Goal: Task Accomplishment & Management: Manage account settings

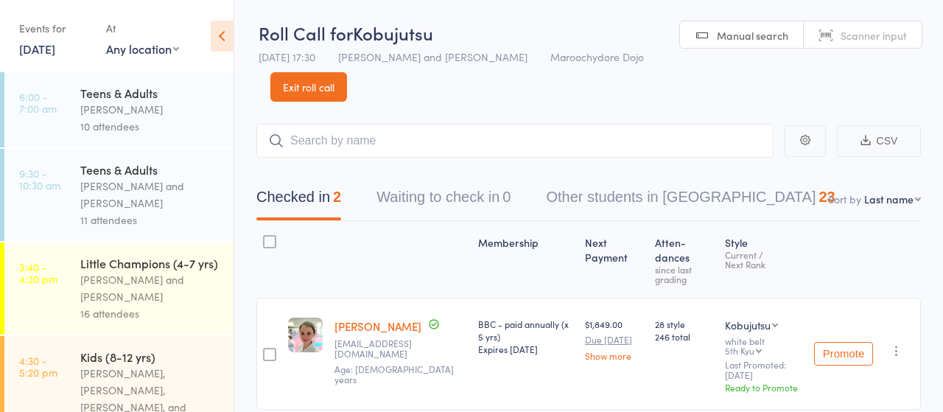
click at [223, 32] on icon at bounding box center [222, 36] width 23 height 31
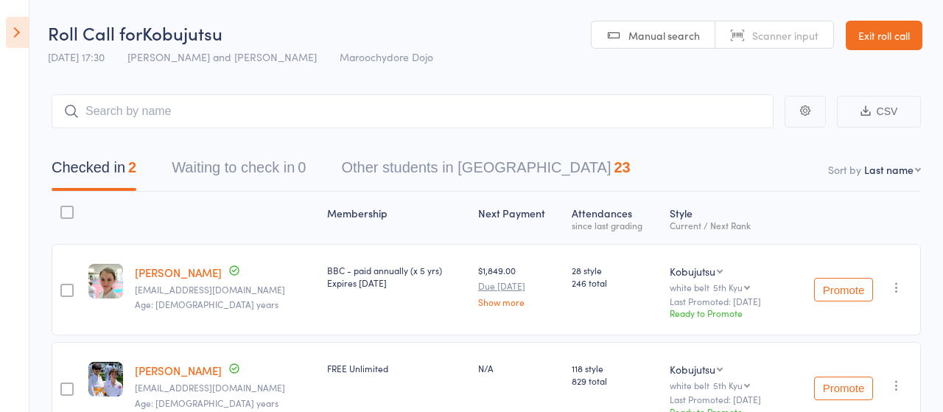
drag, startPoint x: 14, startPoint y: 36, endPoint x: 21, endPoint y: 37, distance: 7.4
click at [14, 35] on icon at bounding box center [17, 32] width 23 height 31
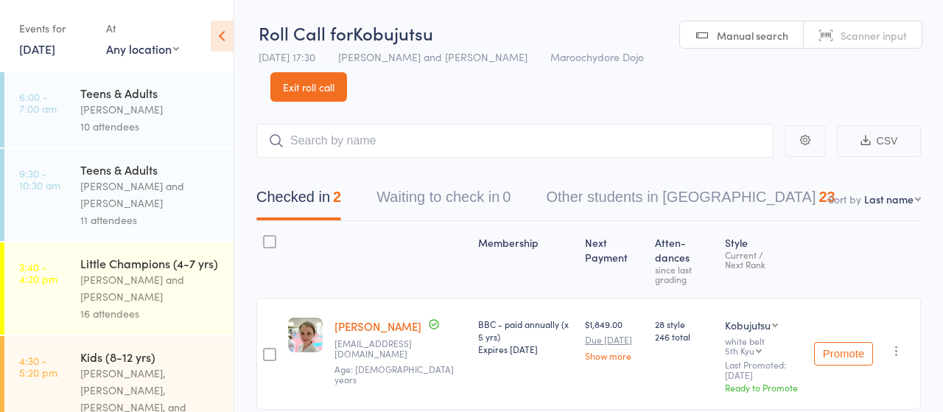
click at [51, 46] on link "[DATE]" at bounding box center [37, 49] width 36 height 16
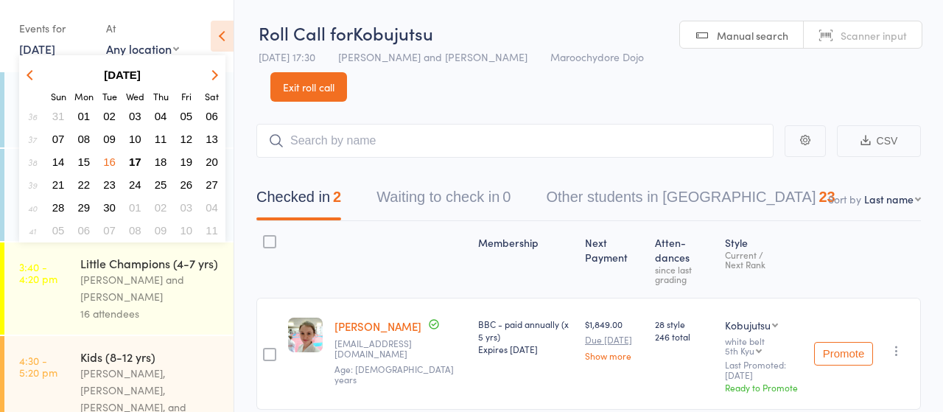
click at [140, 160] on span "17" at bounding box center [135, 162] width 13 height 13
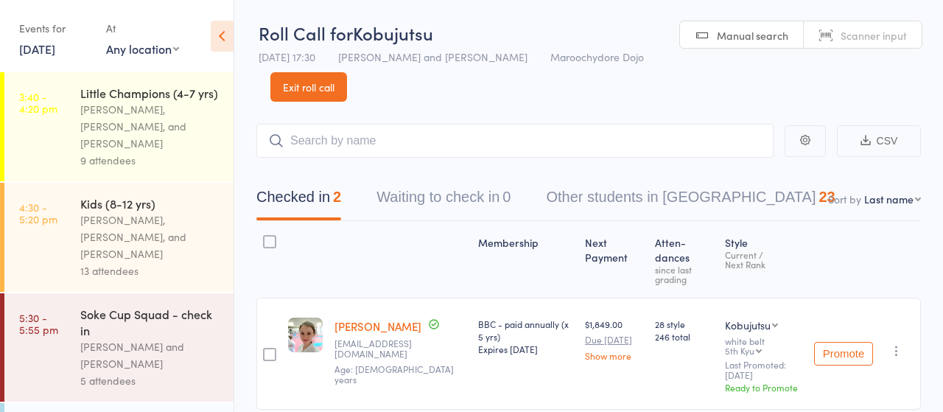
click at [110, 111] on div "[PERSON_NAME], [PERSON_NAME], and [PERSON_NAME]" at bounding box center [150, 126] width 141 height 51
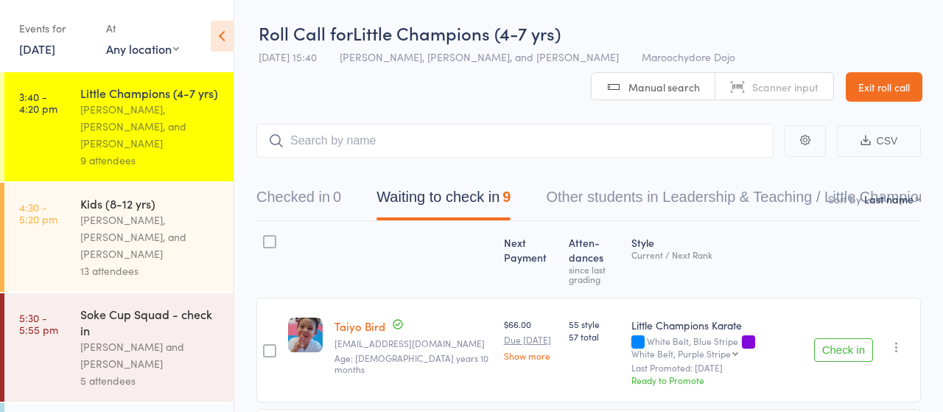
click at [847, 338] on button "Check in" at bounding box center [843, 350] width 59 height 24
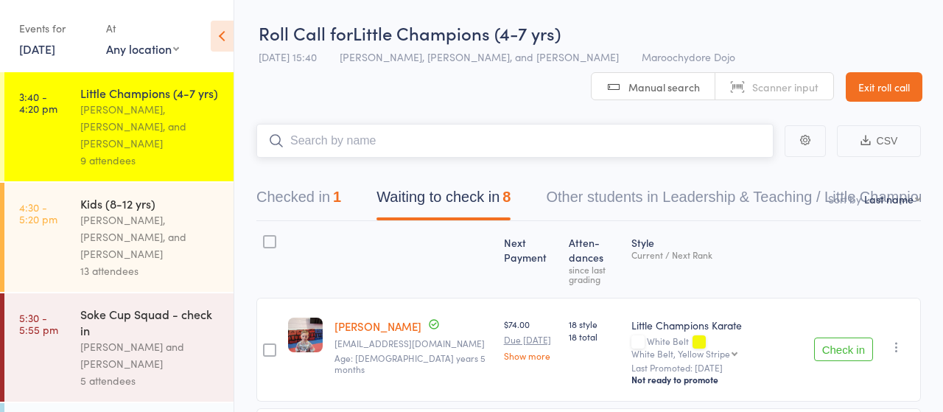
click at [353, 139] on input "search" at bounding box center [514, 141] width 517 height 34
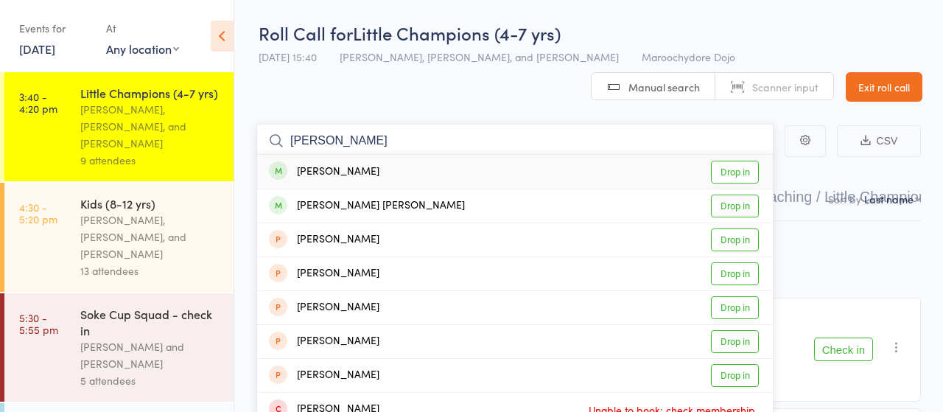
type input "arley"
click at [742, 172] on link "Drop in" at bounding box center [735, 172] width 48 height 23
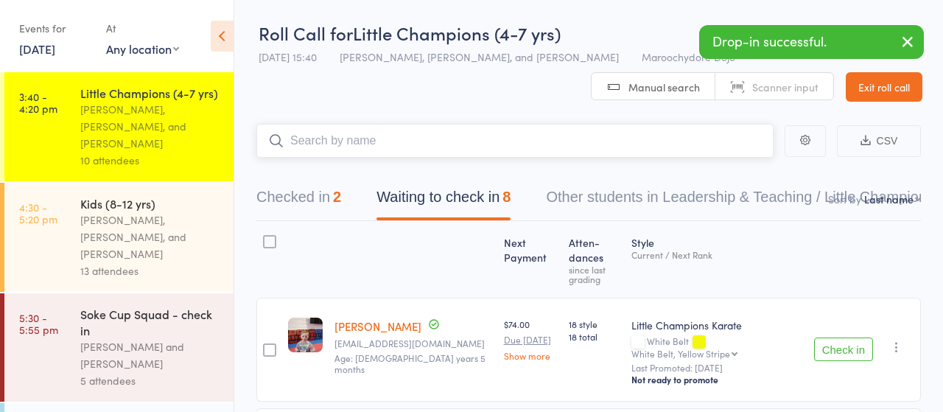
click at [296, 200] on button "Checked in 2" at bounding box center [298, 200] width 85 height 39
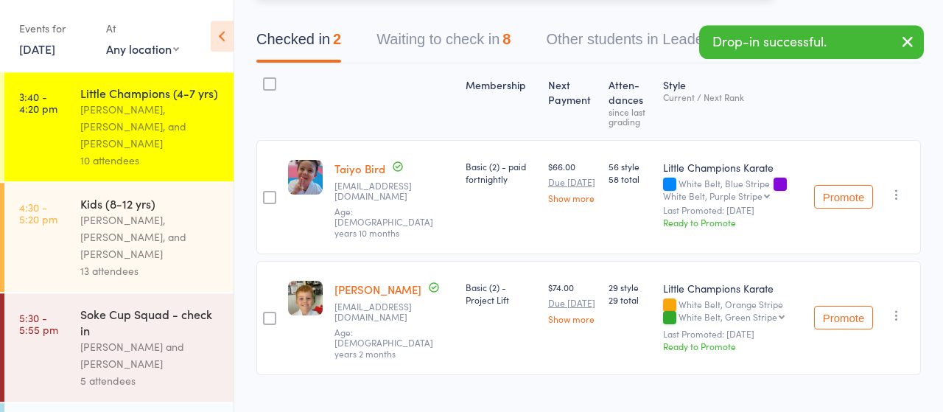
scroll to position [164, 0]
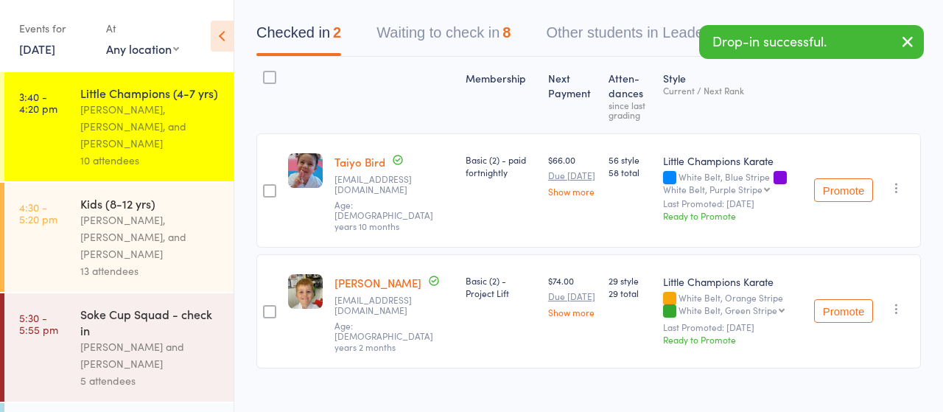
click at [353, 275] on link "[PERSON_NAME]" at bounding box center [378, 282] width 87 height 15
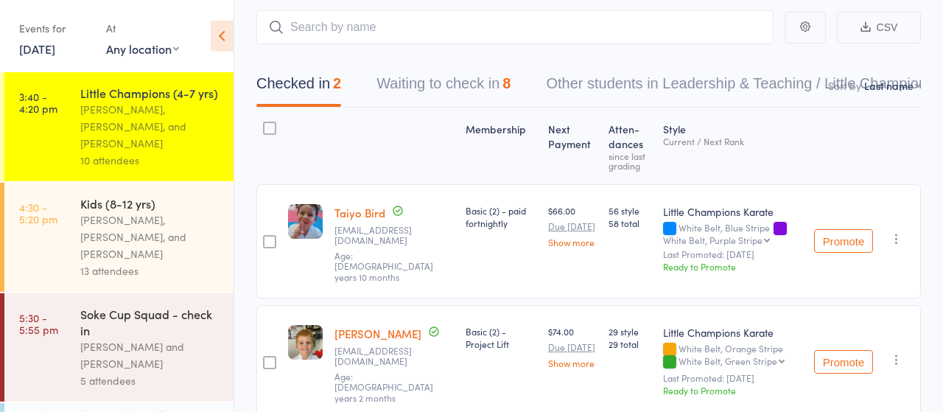
scroll to position [88, 0]
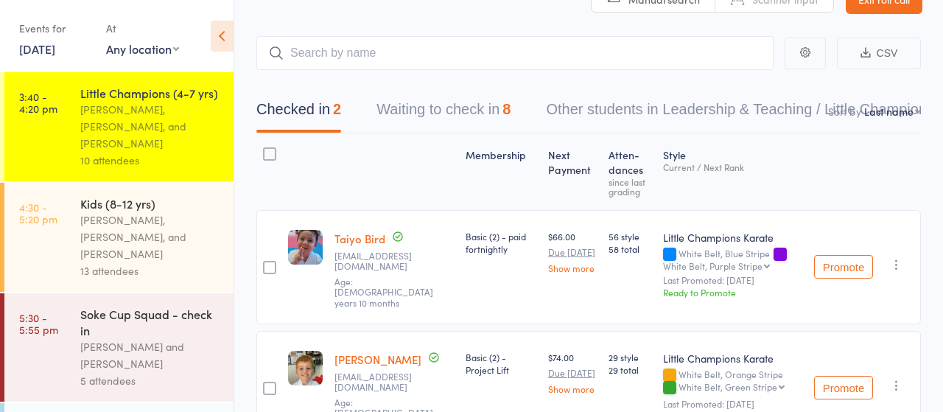
click at [450, 111] on button "Waiting to check in 8" at bounding box center [444, 113] width 134 height 39
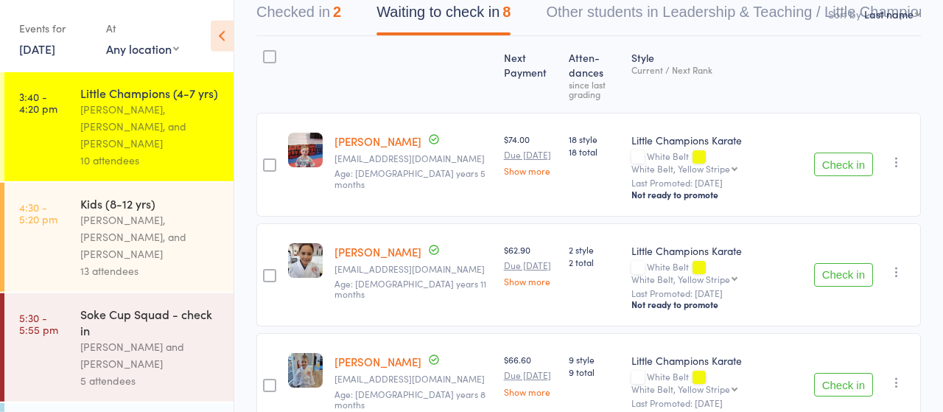
scroll to position [318, 0]
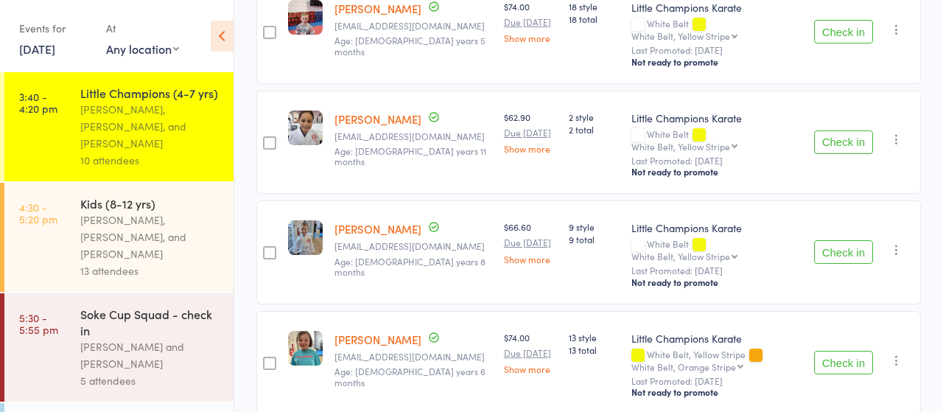
click at [845, 240] on button "Check in" at bounding box center [843, 252] width 59 height 24
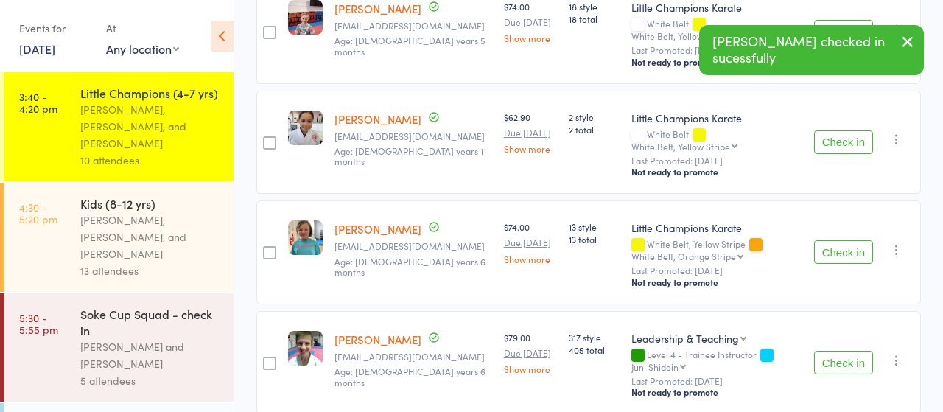
click at [841, 351] on button "Check in" at bounding box center [843, 363] width 59 height 24
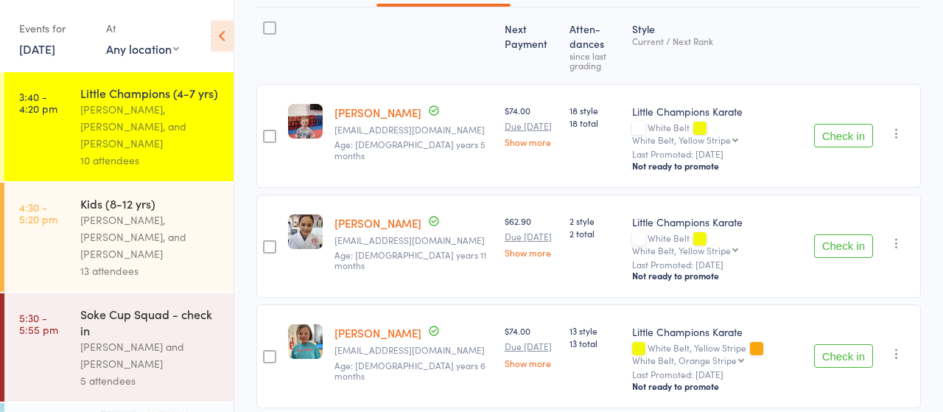
scroll to position [177, 0]
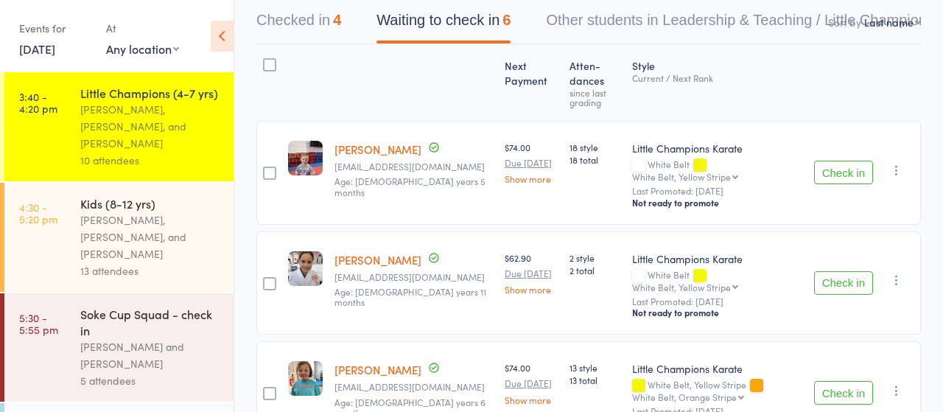
click at [853, 271] on button "Check in" at bounding box center [843, 283] width 59 height 24
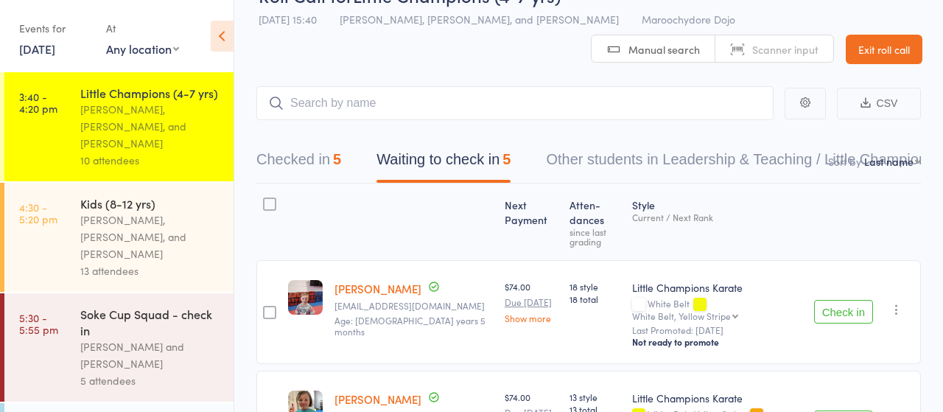
scroll to position [0, 0]
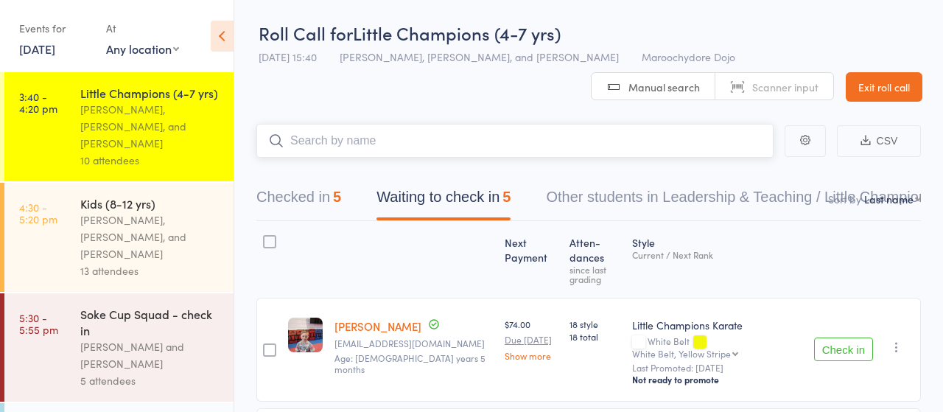
click at [371, 147] on input "search" at bounding box center [514, 141] width 517 height 34
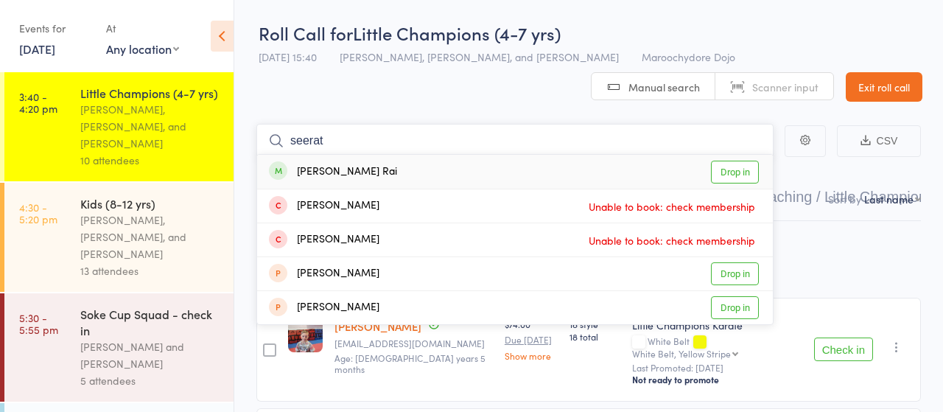
type input "seerat"
click at [730, 172] on link "Drop in" at bounding box center [735, 172] width 48 height 23
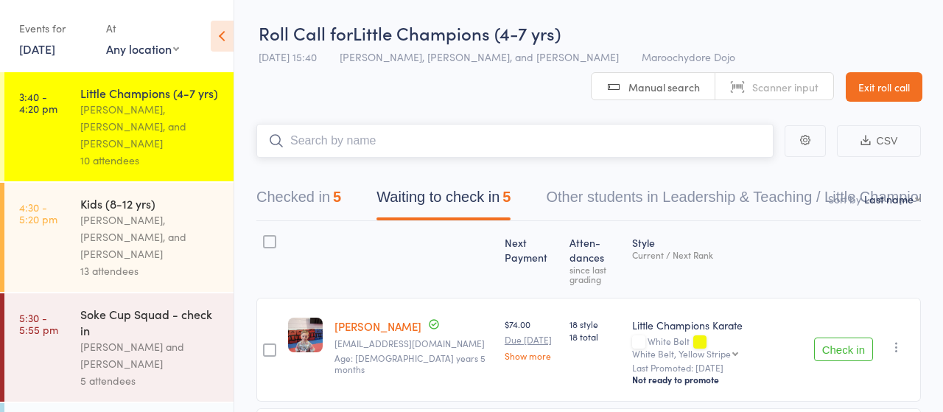
click at [343, 135] on input "search" at bounding box center [514, 141] width 517 height 34
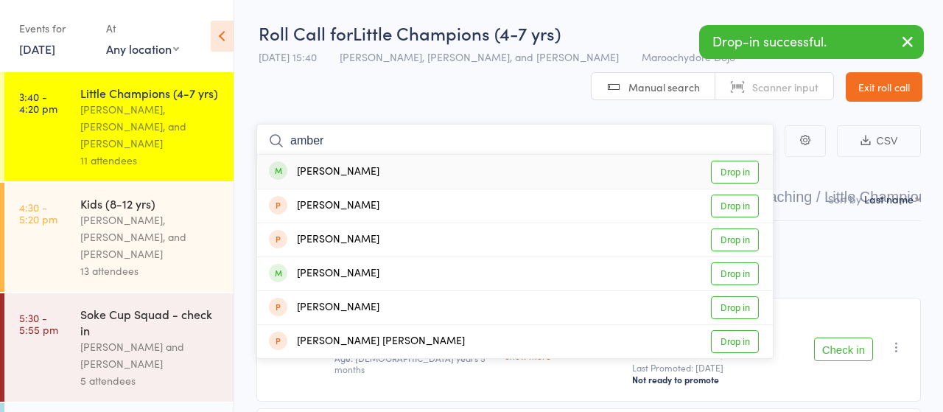
type input "amber"
click at [733, 172] on link "Drop in" at bounding box center [735, 172] width 48 height 23
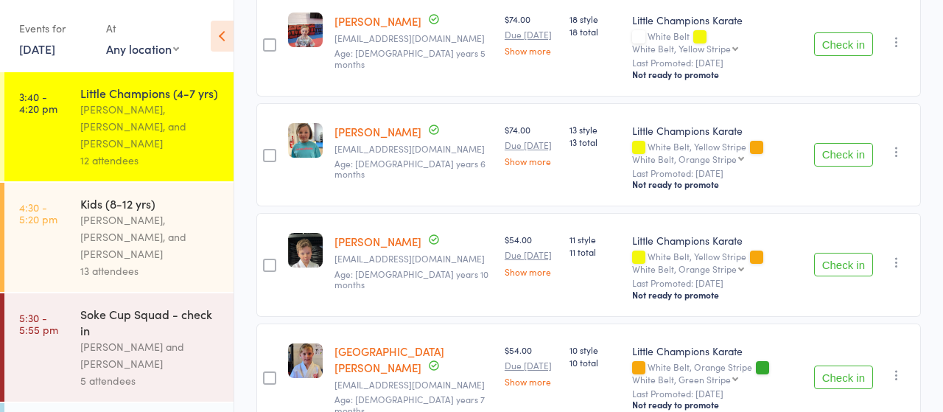
scroll to position [307, 0]
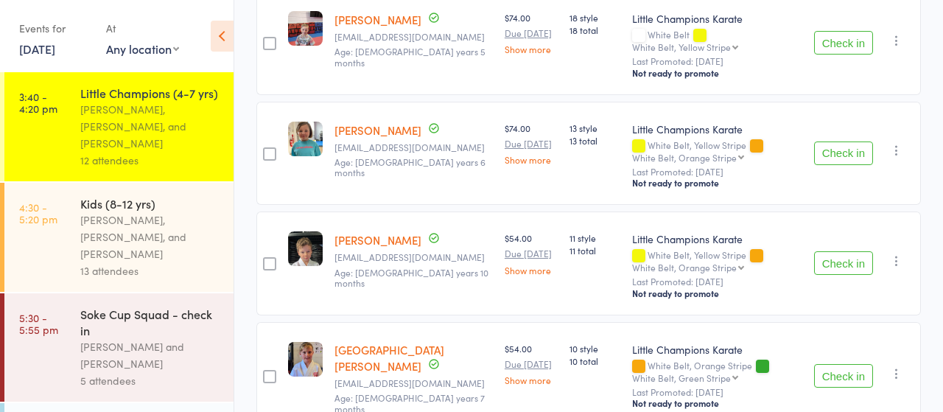
click at [839, 251] on button "Check in" at bounding box center [843, 263] width 59 height 24
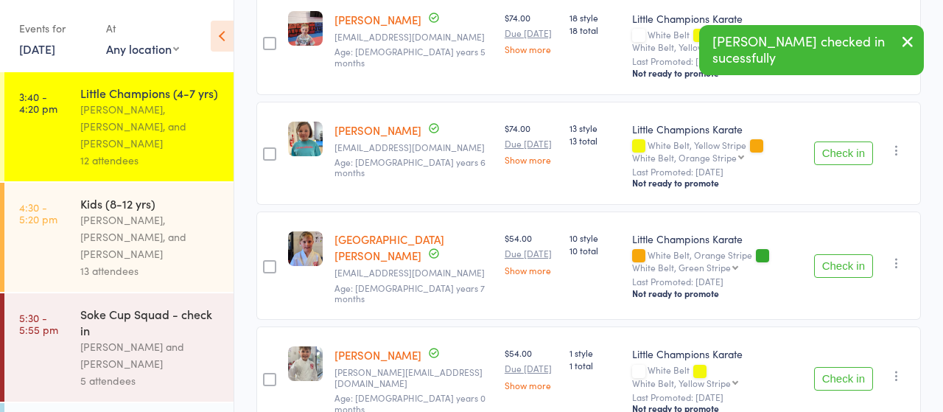
click at [839, 254] on button "Check in" at bounding box center [843, 266] width 59 height 24
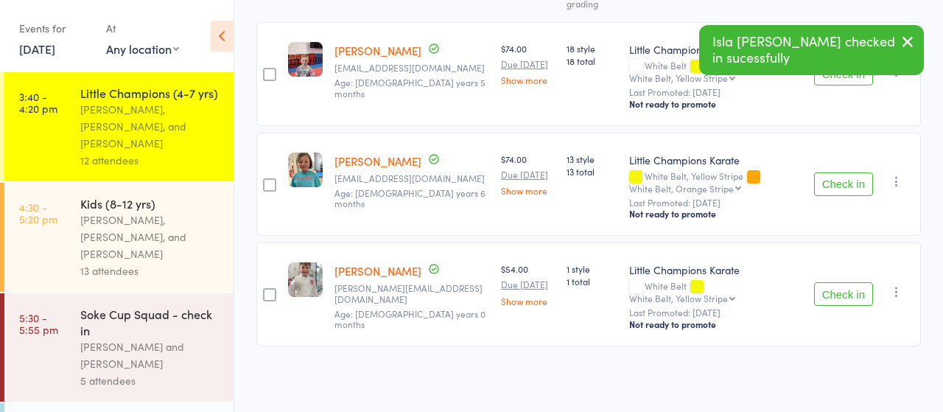
scroll to position [240, 0]
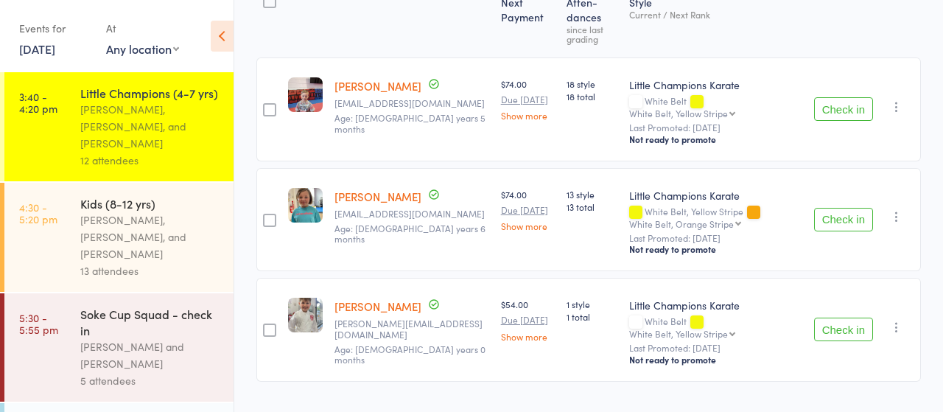
click at [357, 298] on link "Theo Tester" at bounding box center [378, 305] width 87 height 15
click at [839, 318] on button "Check in" at bounding box center [843, 330] width 59 height 24
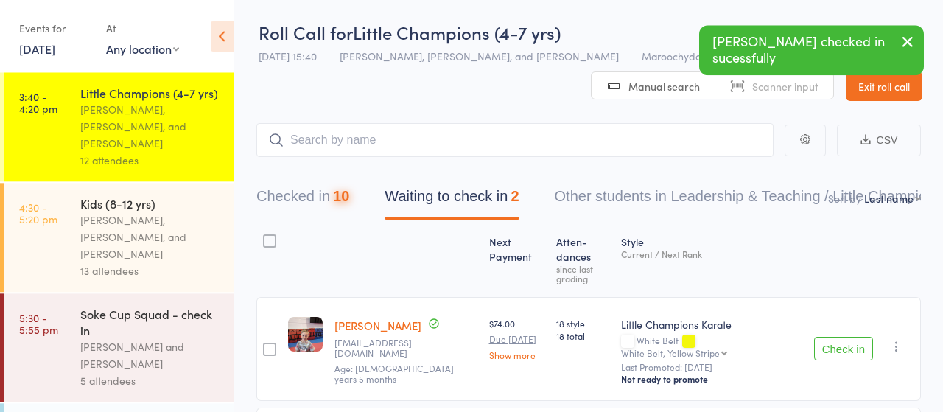
scroll to position [0, 0]
click at [350, 139] on input "search" at bounding box center [514, 141] width 517 height 34
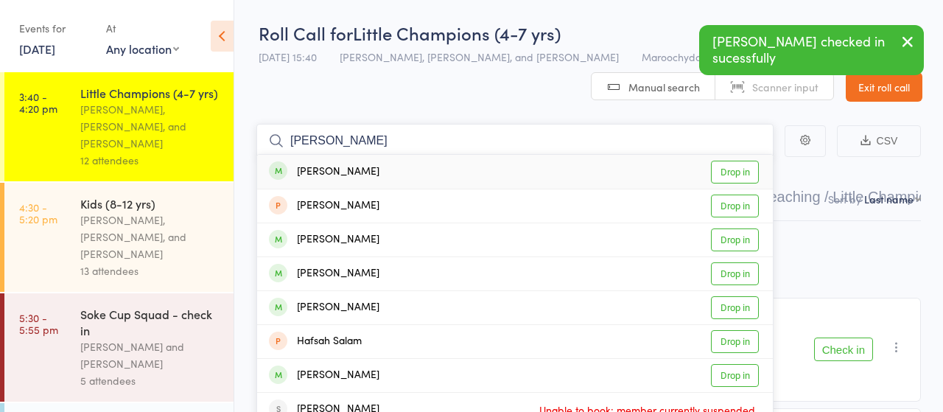
type input "satnam"
click at [735, 170] on link "Drop in" at bounding box center [735, 172] width 48 height 23
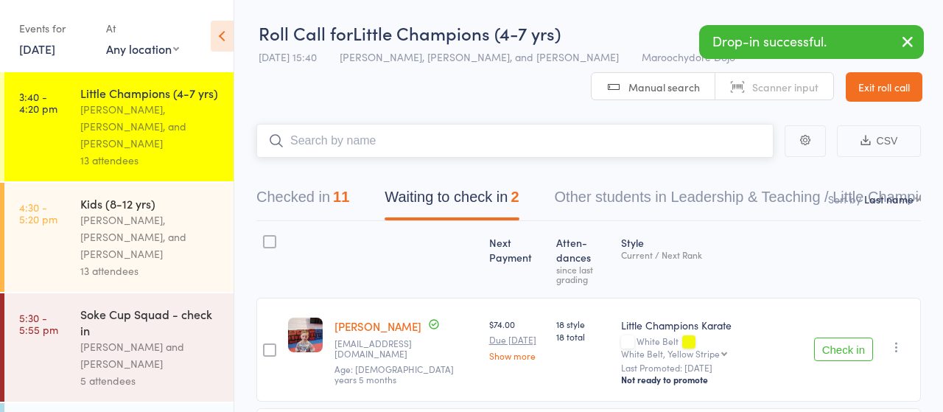
click at [287, 198] on button "Checked in 11" at bounding box center [302, 200] width 93 height 39
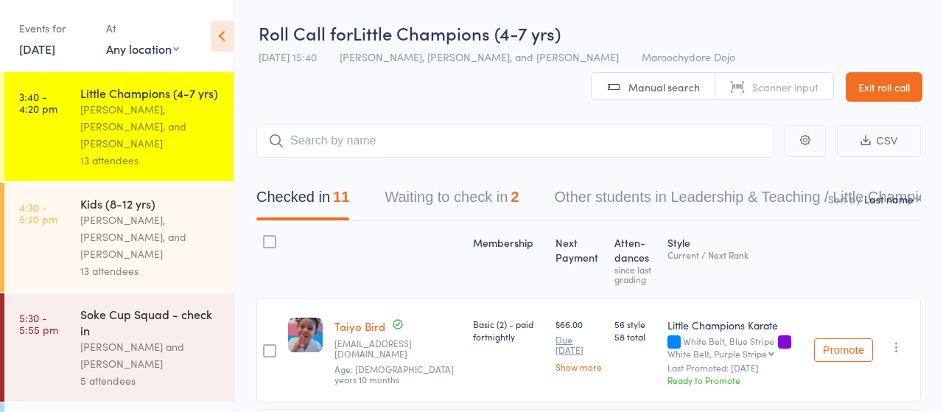
click at [130, 195] on div "Kids (8-12 yrs)" at bounding box center [150, 203] width 141 height 16
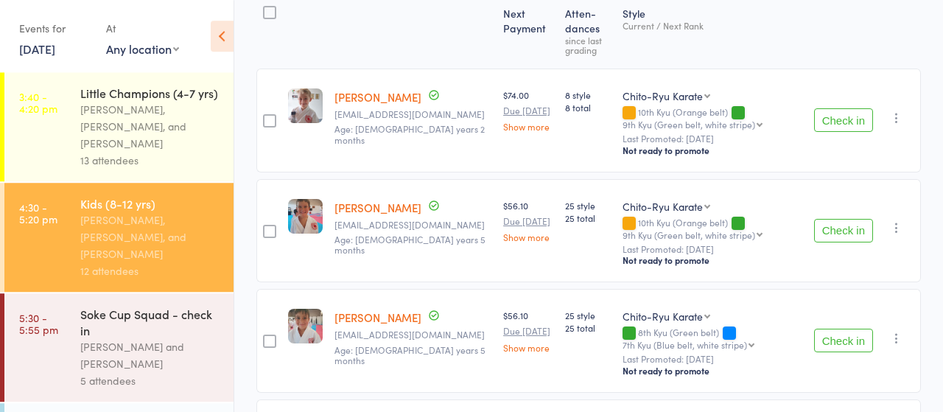
scroll to position [230, 0]
click at [833, 229] on button "Check in" at bounding box center [843, 230] width 59 height 24
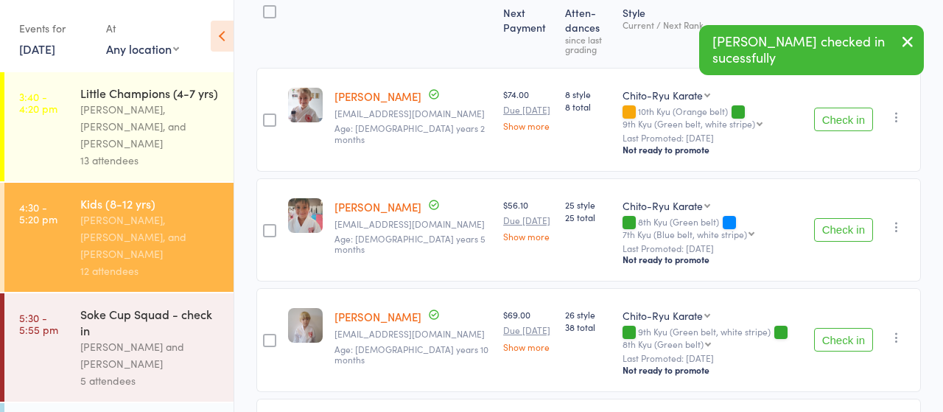
click at [833, 229] on button "Check in" at bounding box center [843, 230] width 59 height 24
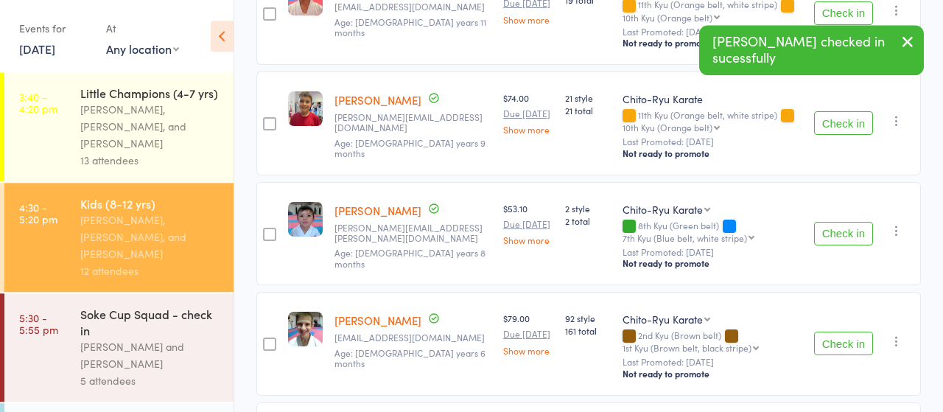
scroll to position [843, 0]
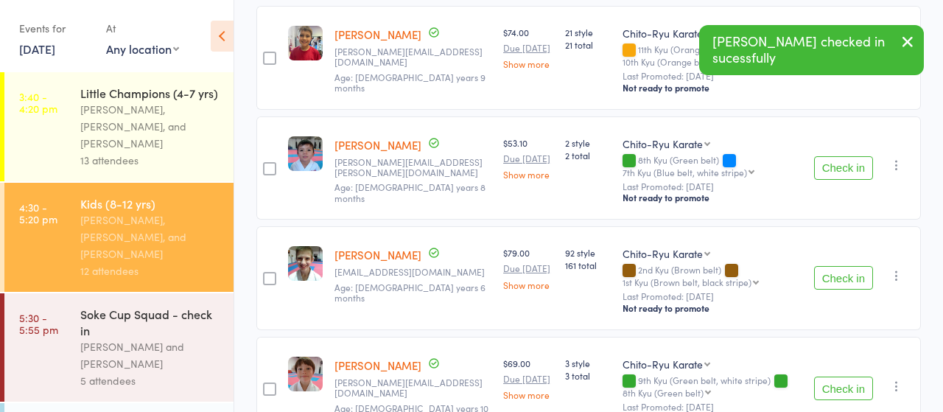
click at [834, 279] on button "Check in" at bounding box center [843, 278] width 59 height 24
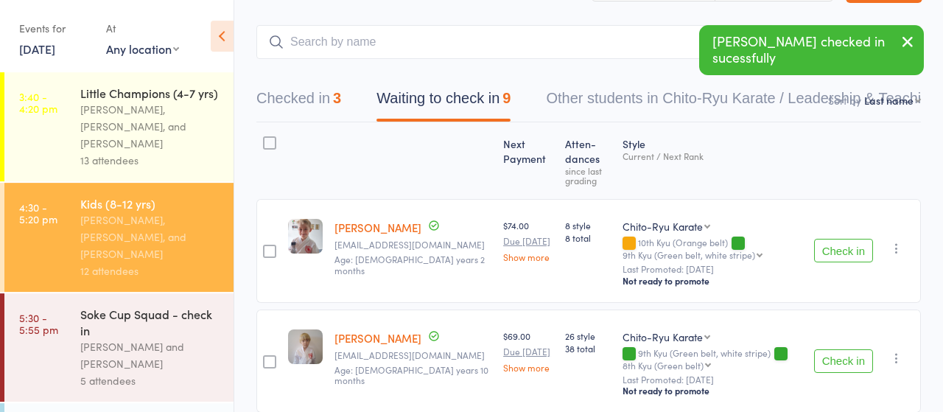
scroll to position [91, 0]
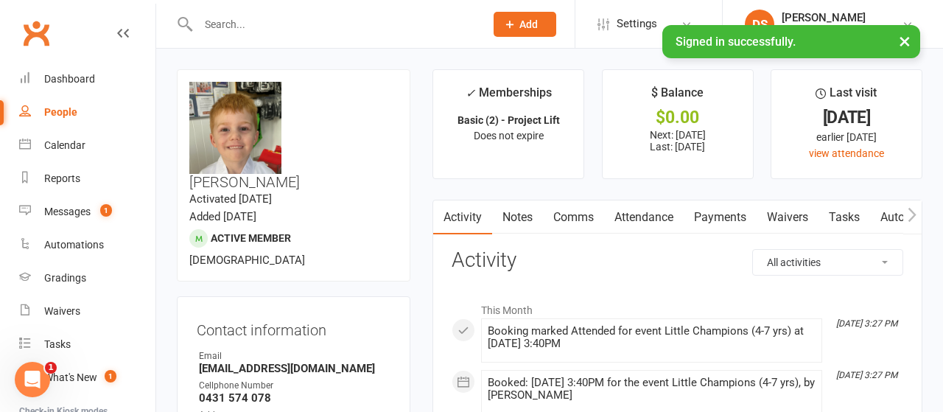
click at [630, 220] on link "Attendance" at bounding box center [644, 217] width 80 height 34
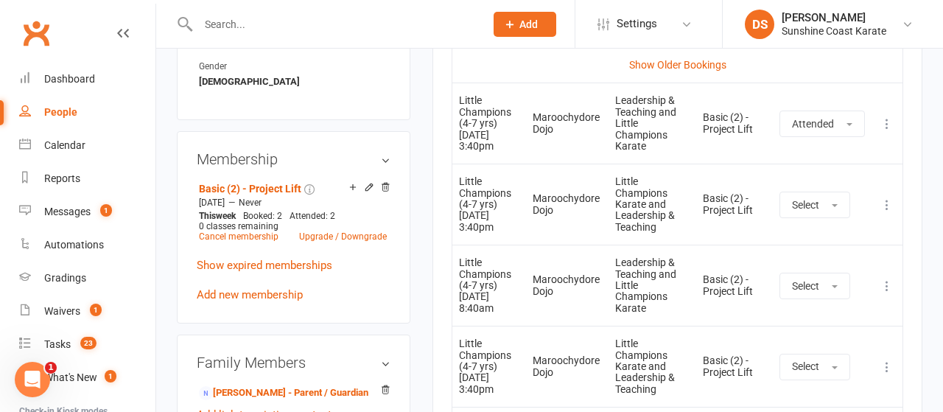
scroll to position [766, 0]
